Goal: Use online tool/utility: Use online tool/utility

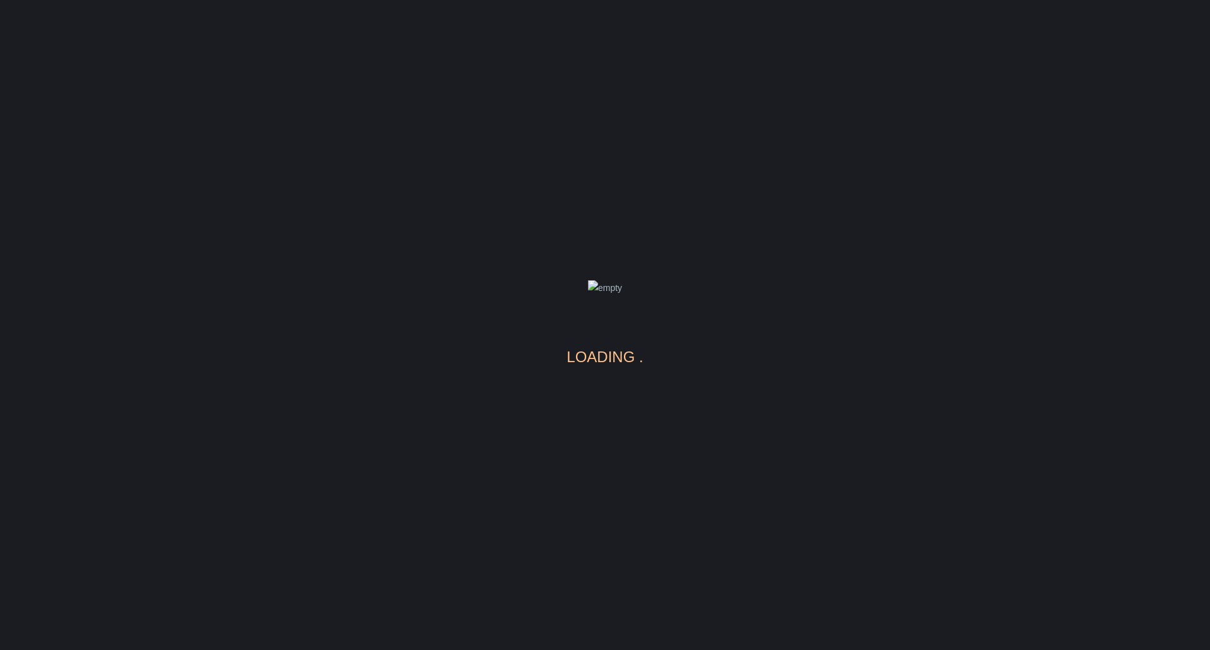
click at [940, 58] on body "loading" at bounding box center [605, 325] width 1210 height 650
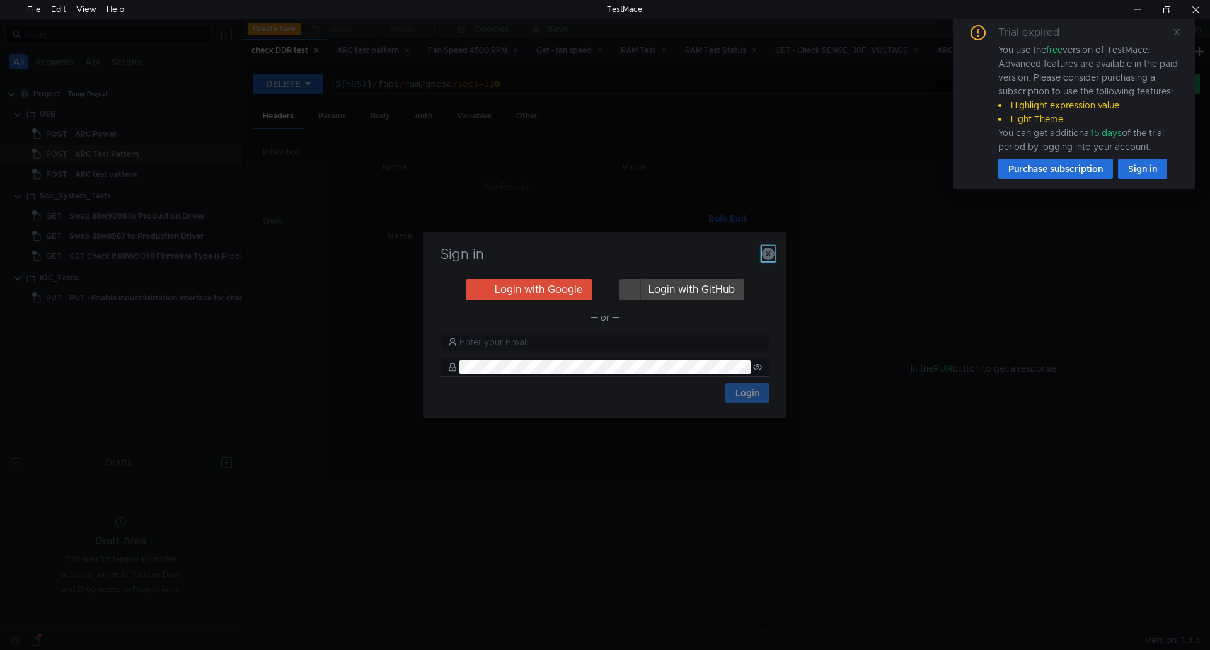
click at [764, 254] on icon "button" at bounding box center [768, 254] width 13 height 13
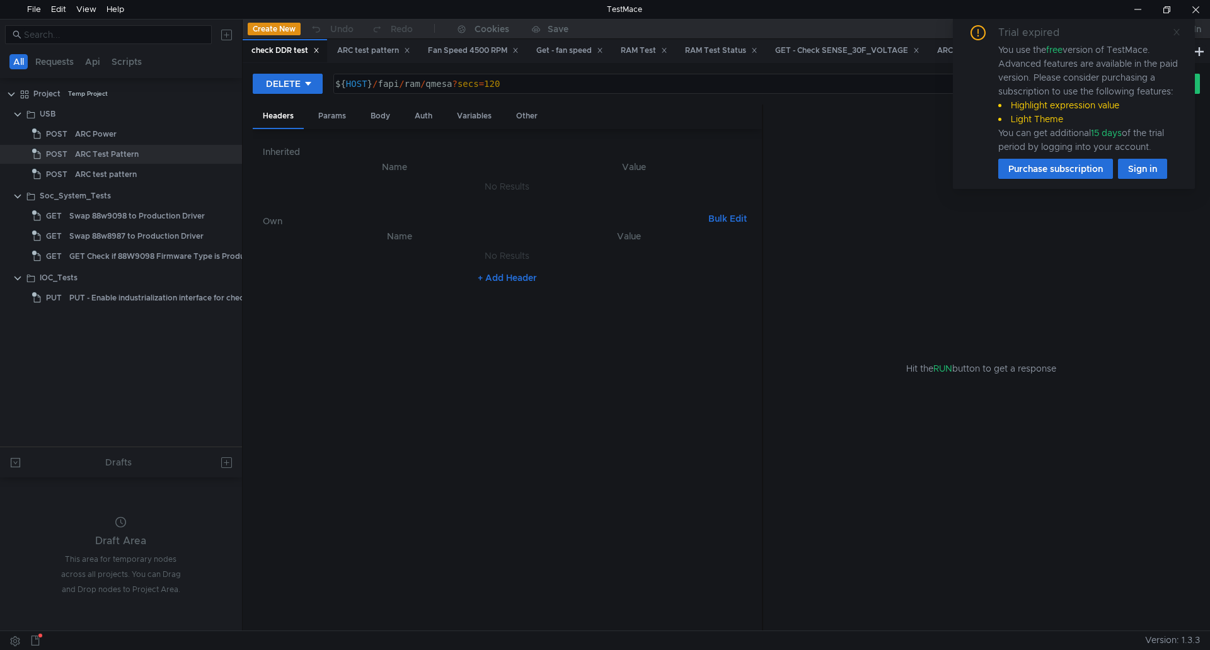
click at [1178, 34] on icon at bounding box center [1176, 32] width 6 height 6
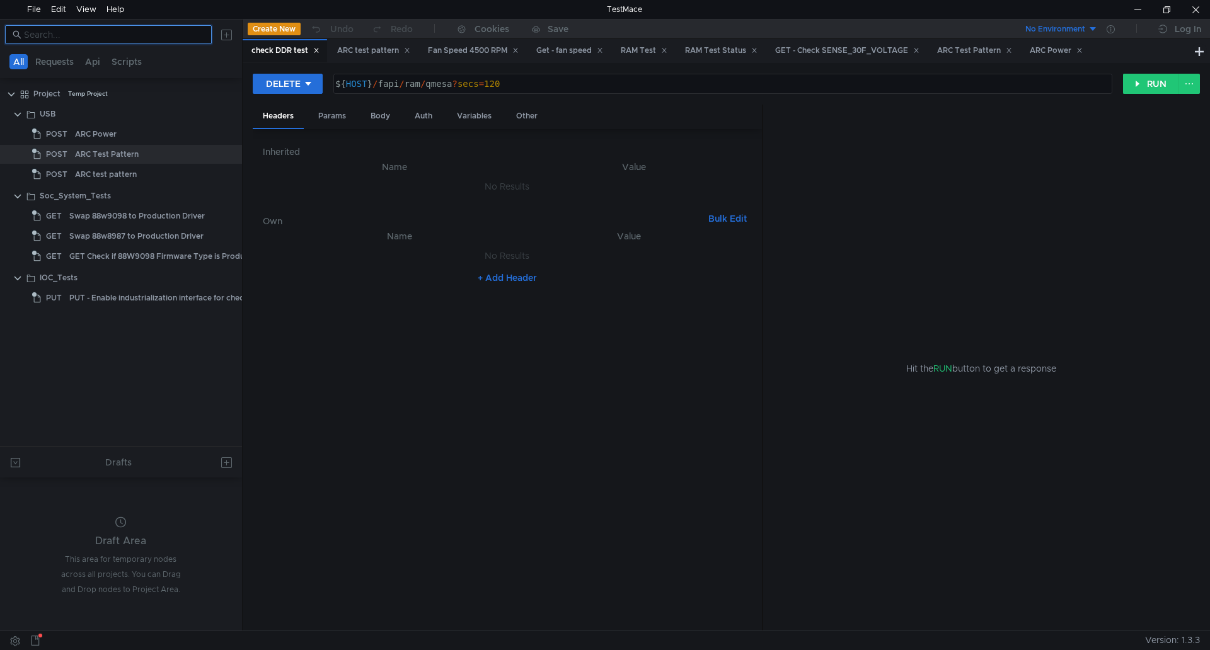
click at [110, 37] on input at bounding box center [114, 35] width 180 height 14
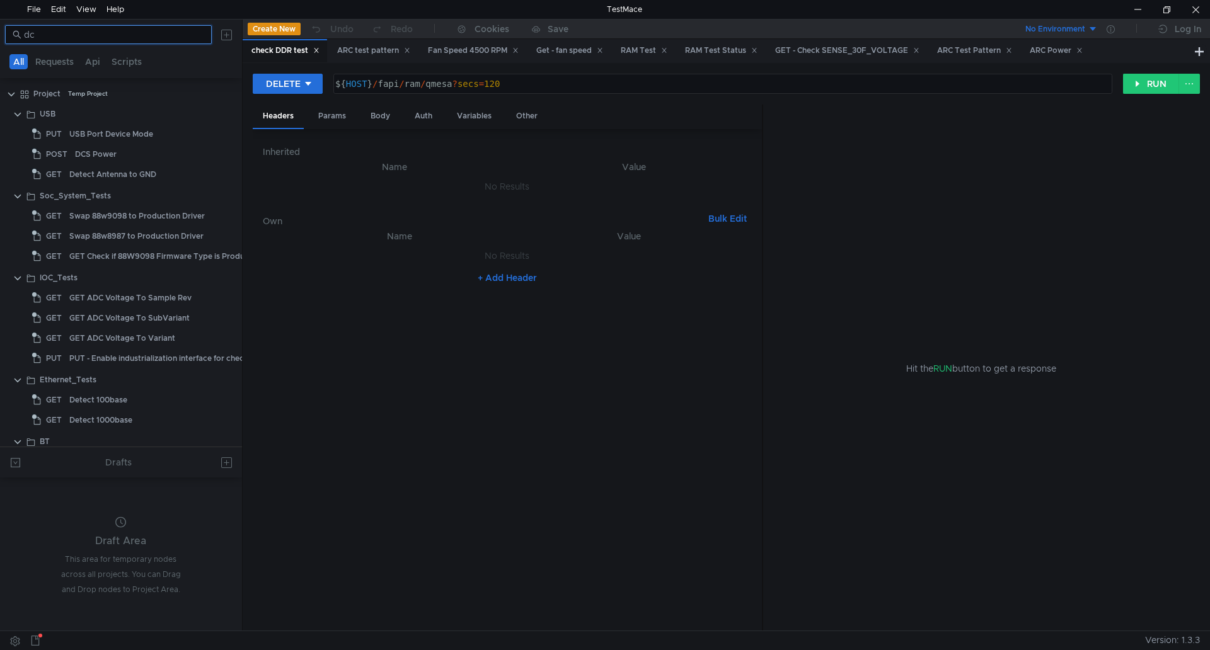
type input "d"
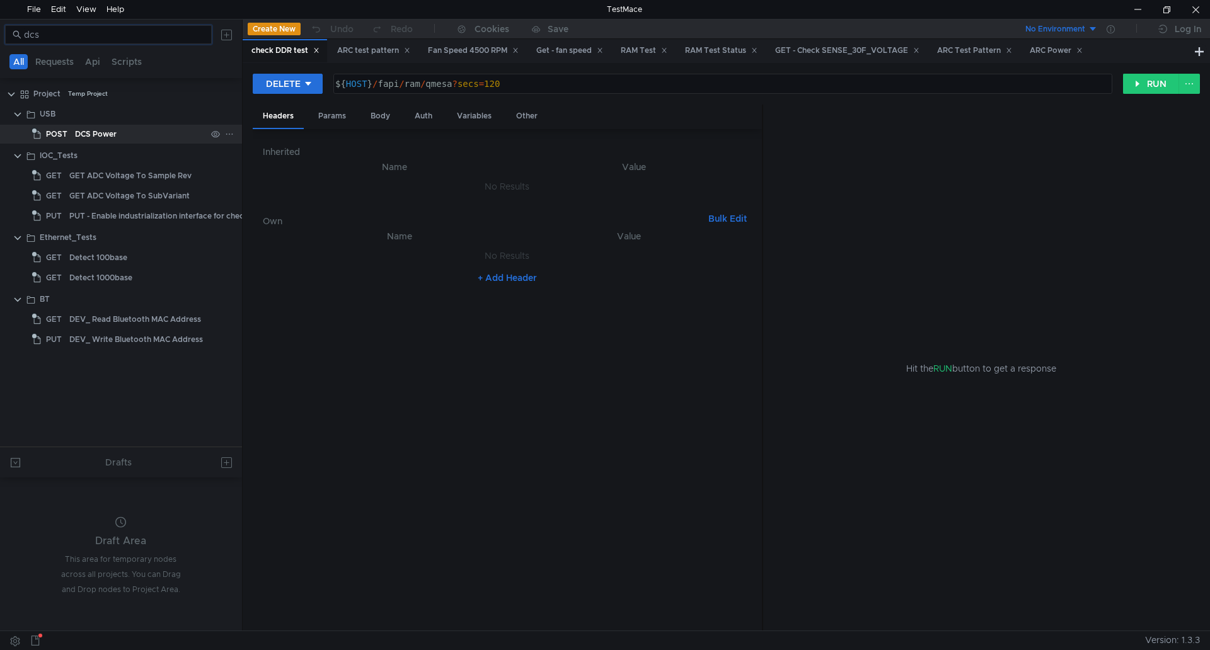
type input "dcs"
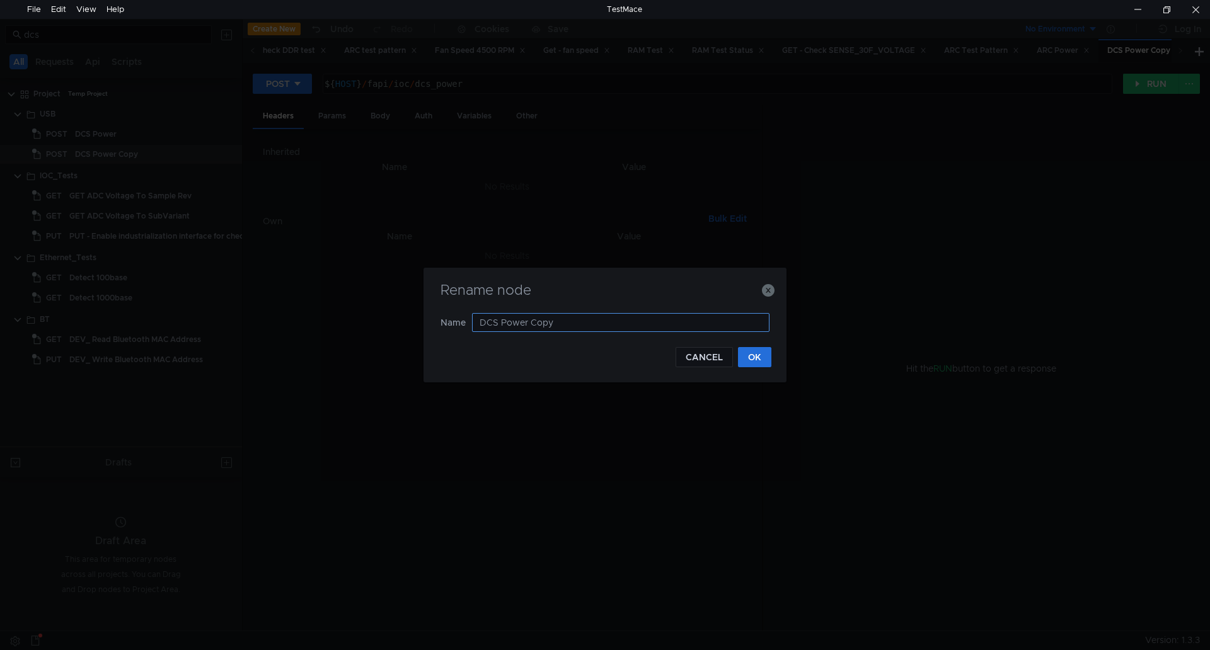
drag, startPoint x: 564, startPoint y: 321, endPoint x: 480, endPoint y: 326, distance: 84.0
click at [480, 326] on input "DCS Power Copy" at bounding box center [620, 322] width 297 height 19
type input "DCS - self test"
click at [758, 352] on button "OK" at bounding box center [754, 357] width 33 height 20
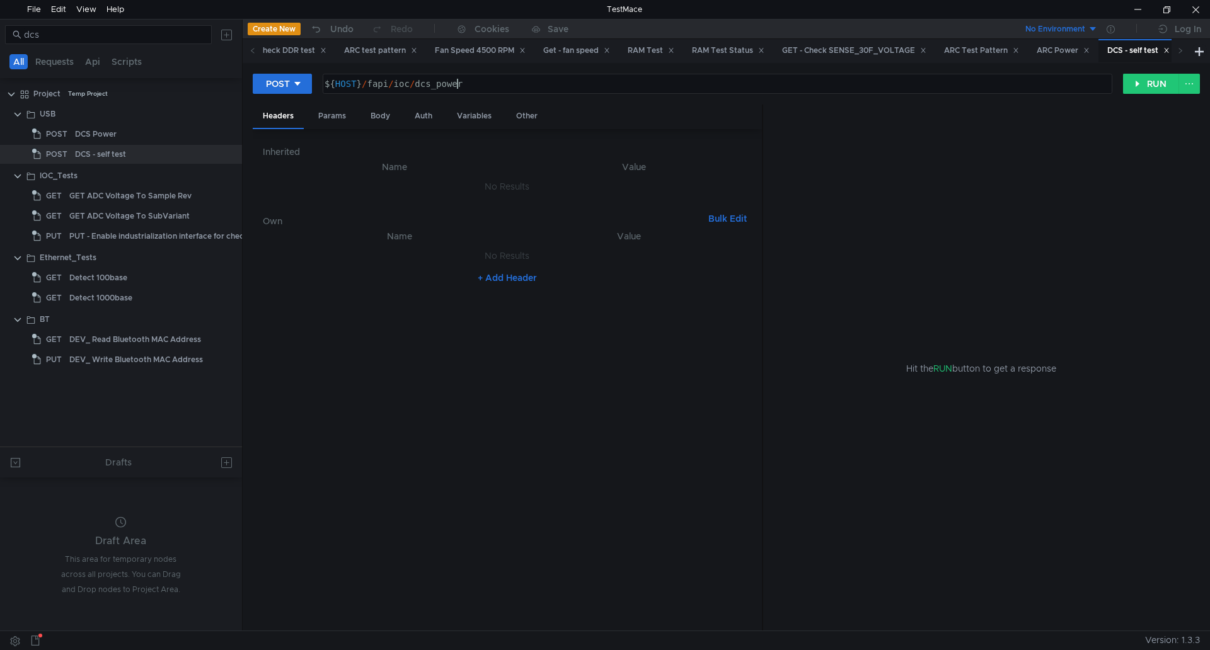
click at [454, 78] on div "${ HOST } / fapi / ioc / dcs_power" at bounding box center [717, 83] width 788 height 19
drag, startPoint x: 486, startPoint y: 83, endPoint x: 369, endPoint y: 88, distance: 117.3
click at [369, 88] on div "${ HOST } / fapi / ioc / dcs_power" at bounding box center [716, 94] width 788 height 30
paste textarea "dcs/self_test?sec=1&frames=100&duration=2"
type textarea "${HOST}/fapi/dcs/self_test?sec=1&frames=100&duration=2"
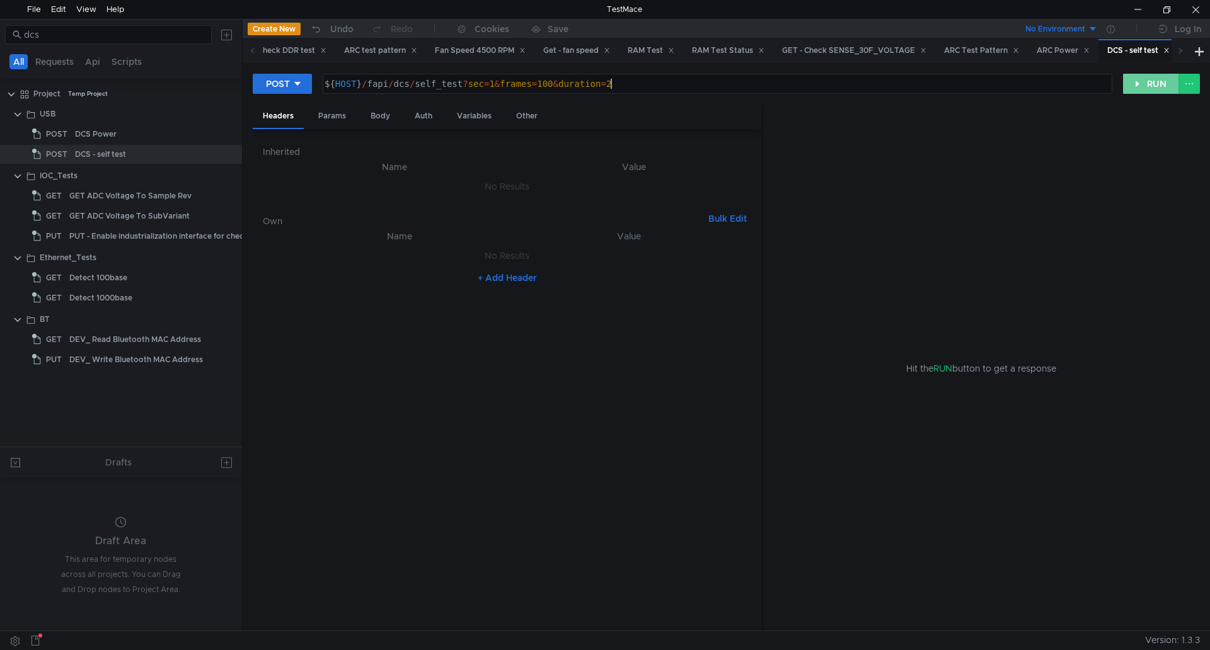
click at [1128, 88] on button "RUN" at bounding box center [1151, 84] width 56 height 20
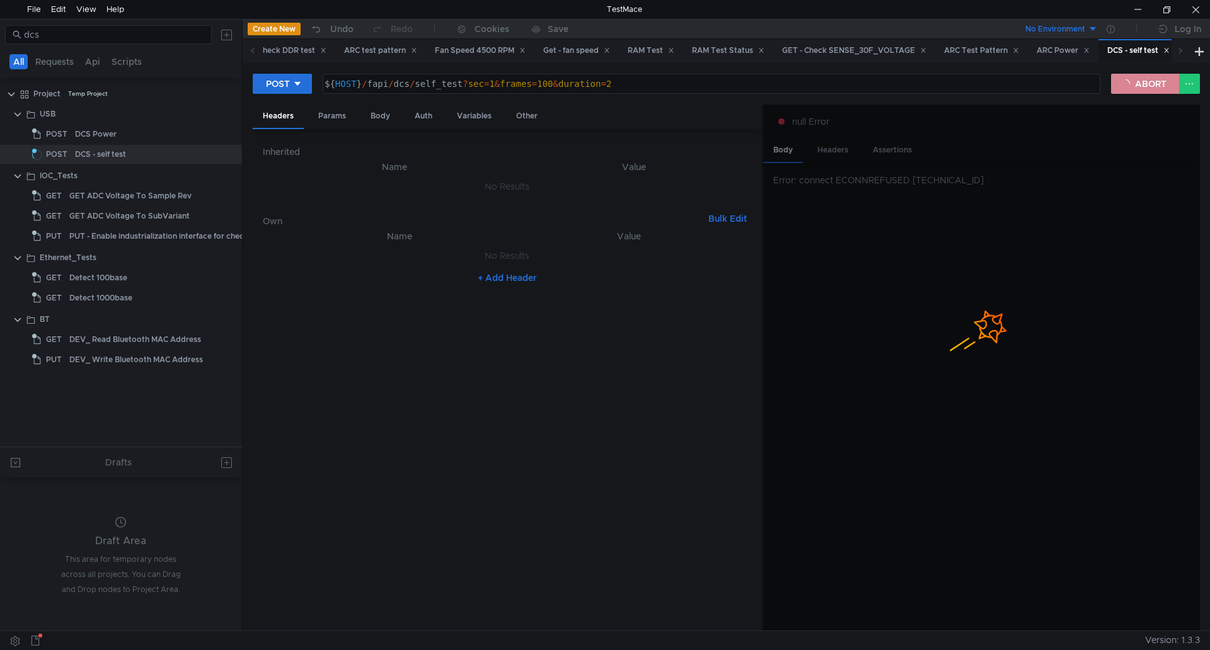
click at [1128, 88] on button "ABORT" at bounding box center [1145, 84] width 68 height 20
